Goal: Task Accomplishment & Management: Use online tool/utility

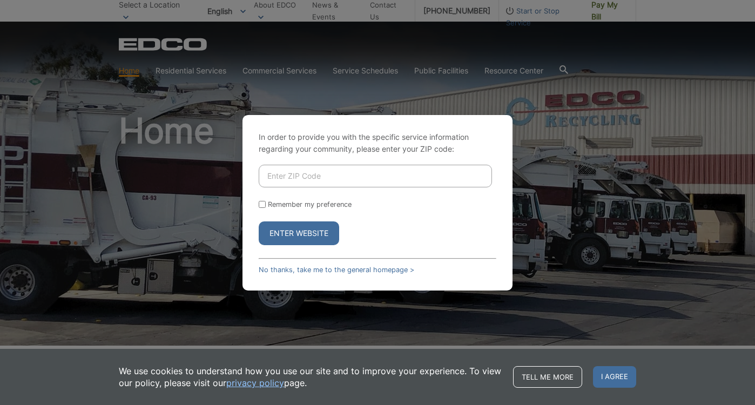
click at [388, 179] on input "Enter ZIP Code" at bounding box center [375, 176] width 233 height 23
type input "92104"
click at [259, 221] on button "Enter Website" at bounding box center [299, 233] width 80 height 24
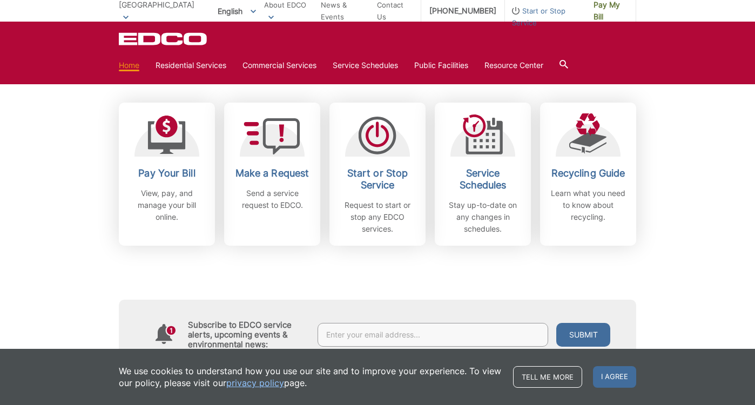
scroll to position [299, 0]
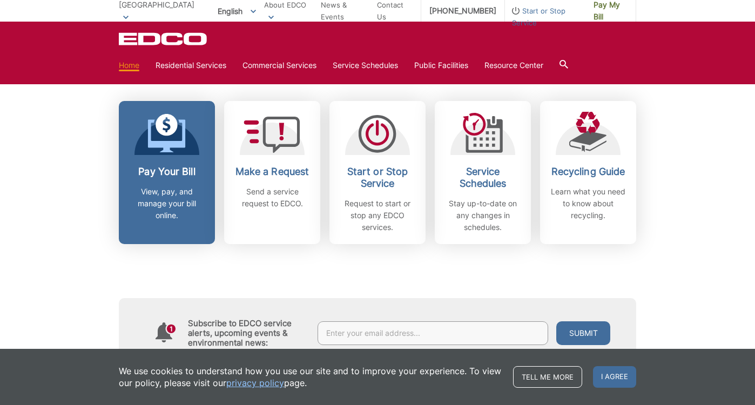
click at [176, 186] on p "View, pay, and manage your bill online." at bounding box center [167, 204] width 80 height 36
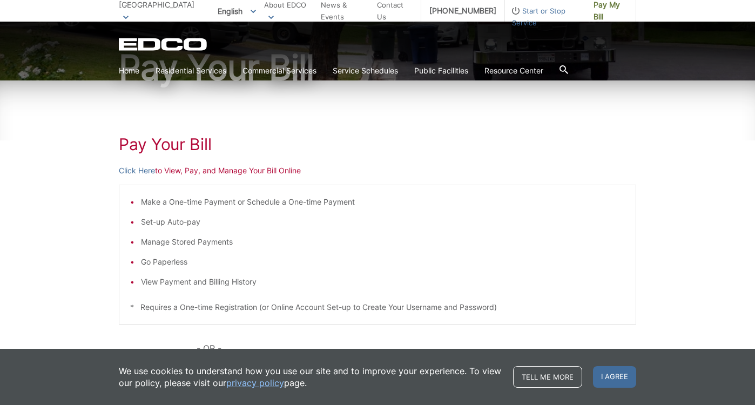
scroll to position [108, 0]
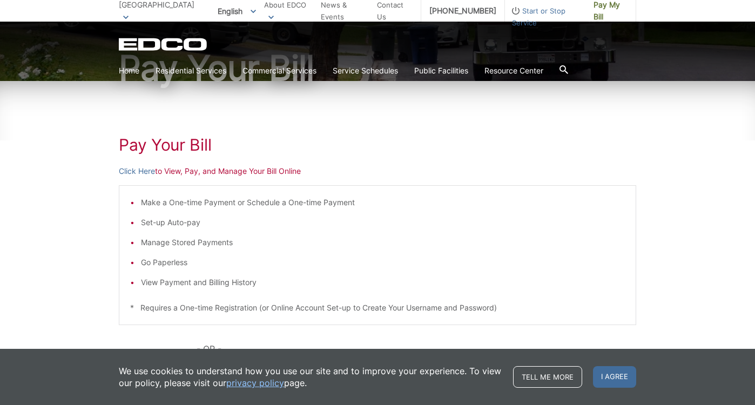
click at [236, 169] on p "Click Here to View, Pay, and Manage Your Bill Online" at bounding box center [377, 171] width 517 height 12
click at [121, 170] on link "Click Here" at bounding box center [137, 171] width 36 height 12
